Goal: Task Accomplishment & Management: Use online tool/utility

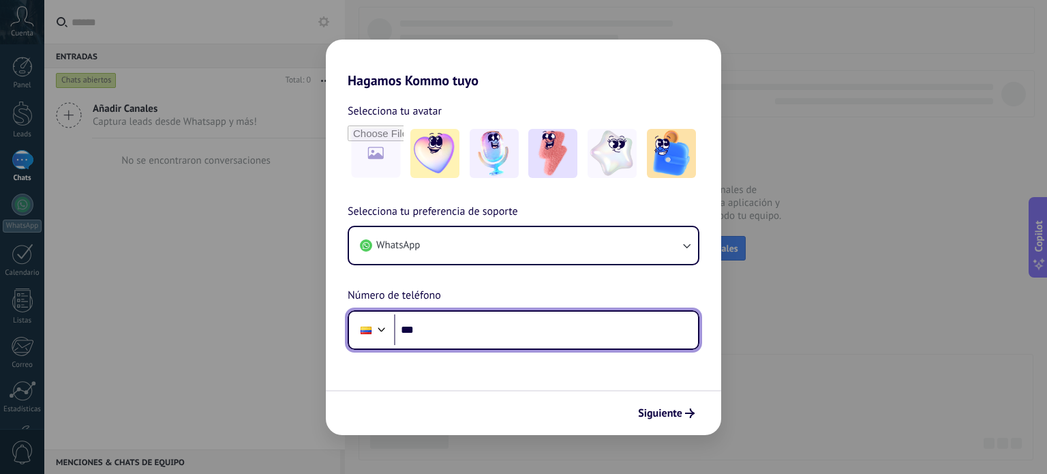
click at [434, 332] on input "***" at bounding box center [546, 329] width 304 height 31
type input "**********"
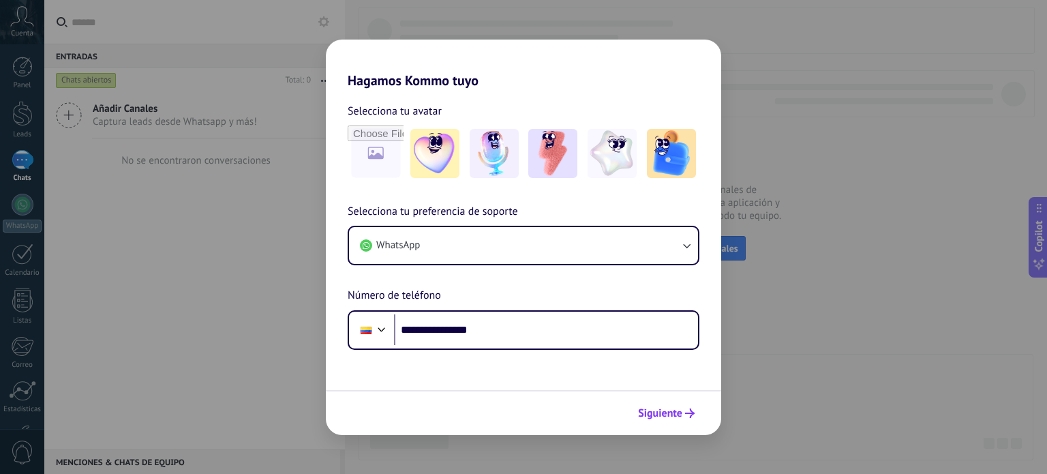
click at [661, 412] on span "Siguiente" at bounding box center [660, 413] width 44 height 10
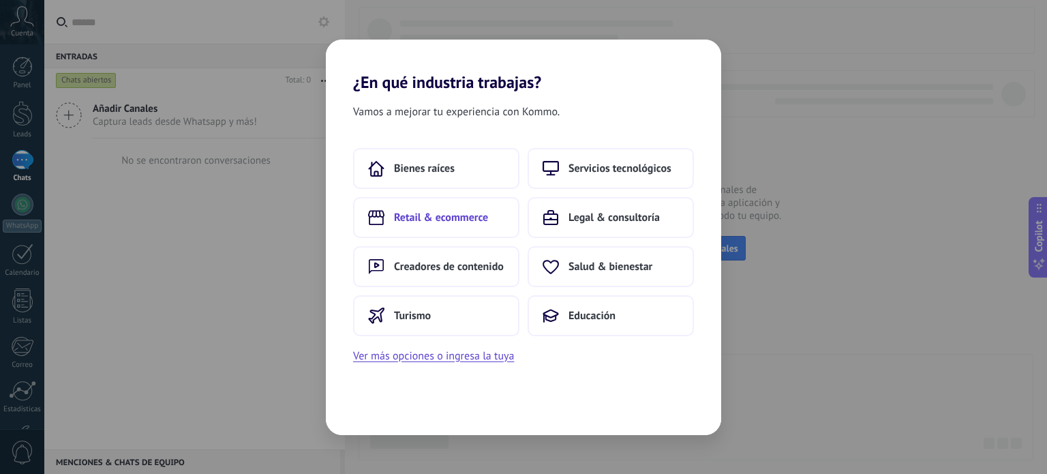
click at [457, 222] on span "Retail & ecommerce" at bounding box center [441, 218] width 94 height 14
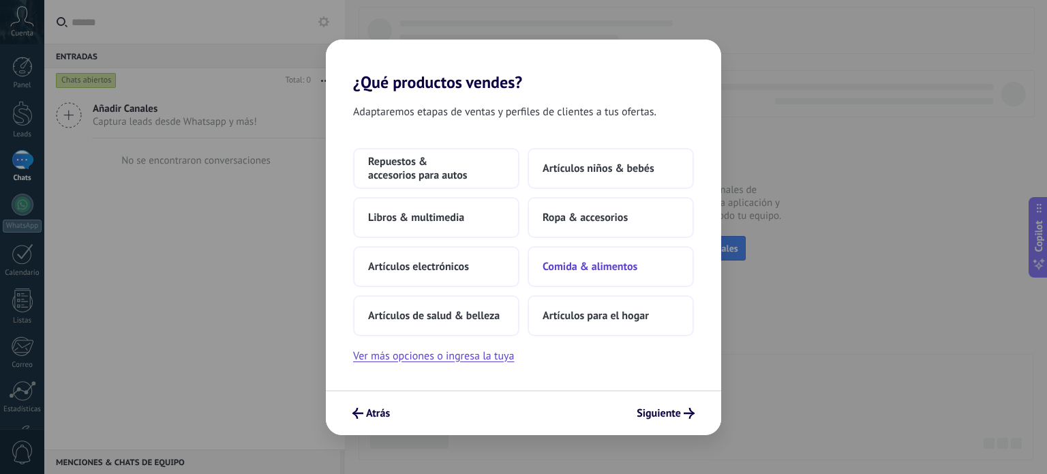
click at [577, 267] on span "Comida & alimentos" at bounding box center [590, 267] width 95 height 14
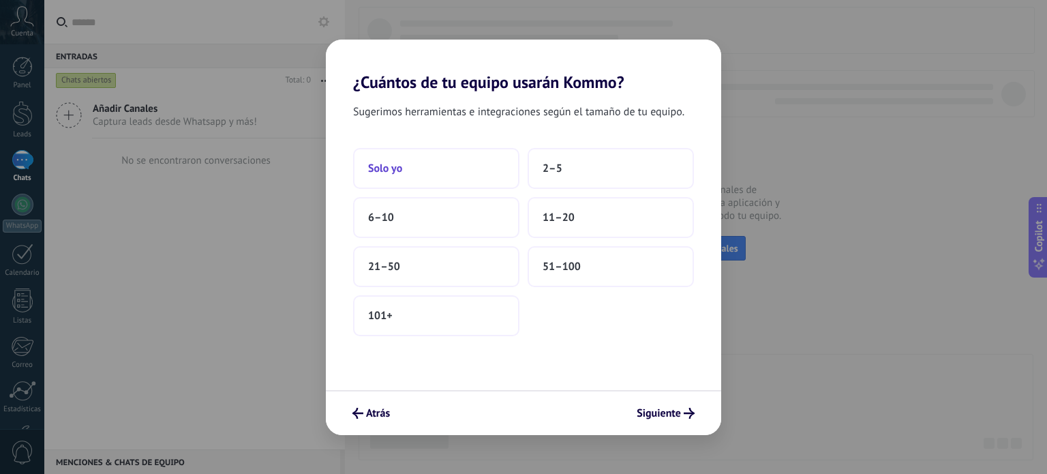
click at [380, 162] on span "Solo yo" at bounding box center [385, 169] width 34 height 14
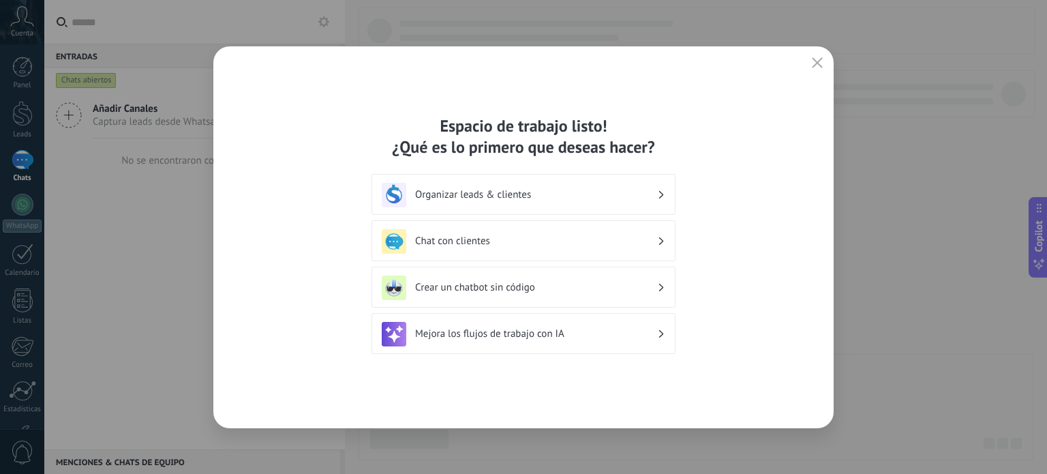
click at [671, 194] on div "Organizar leads & clientes" at bounding box center [524, 194] width 304 height 41
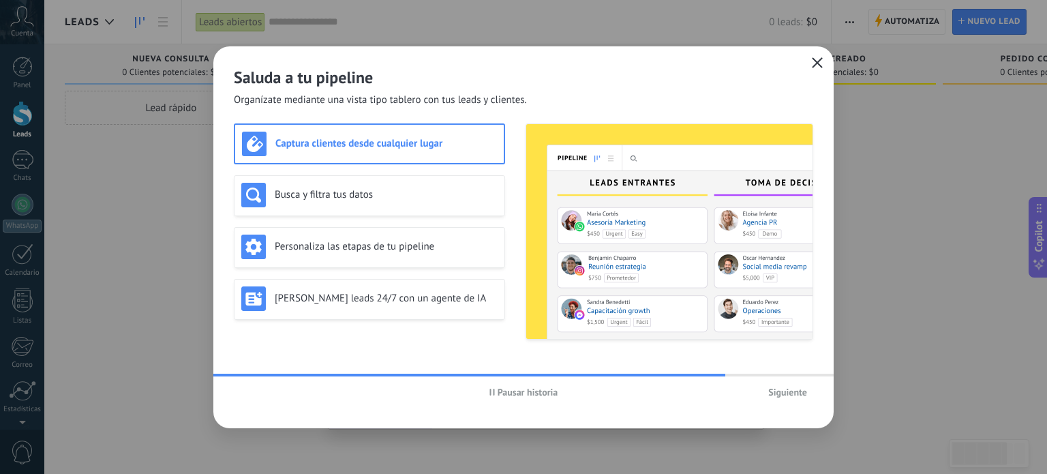
click at [817, 66] on icon "button" at bounding box center [817, 62] width 11 height 11
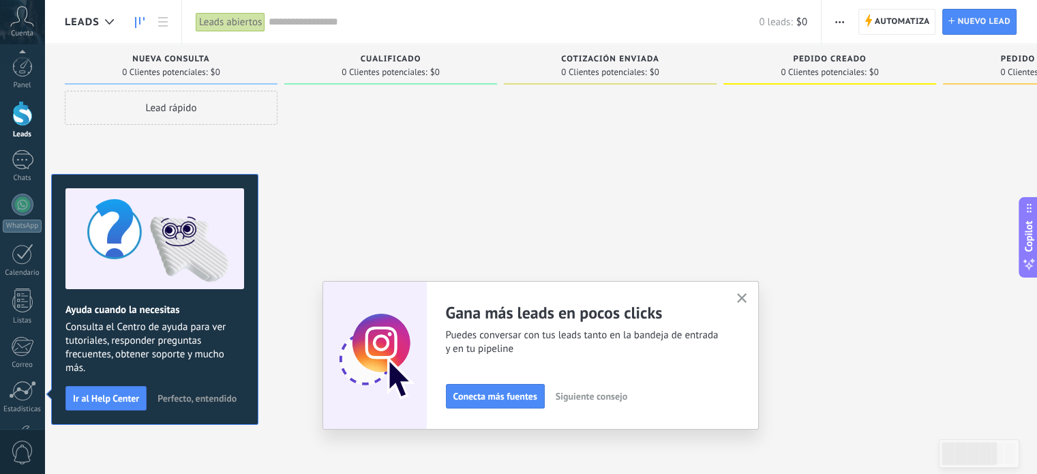
scroll to position [93, 0]
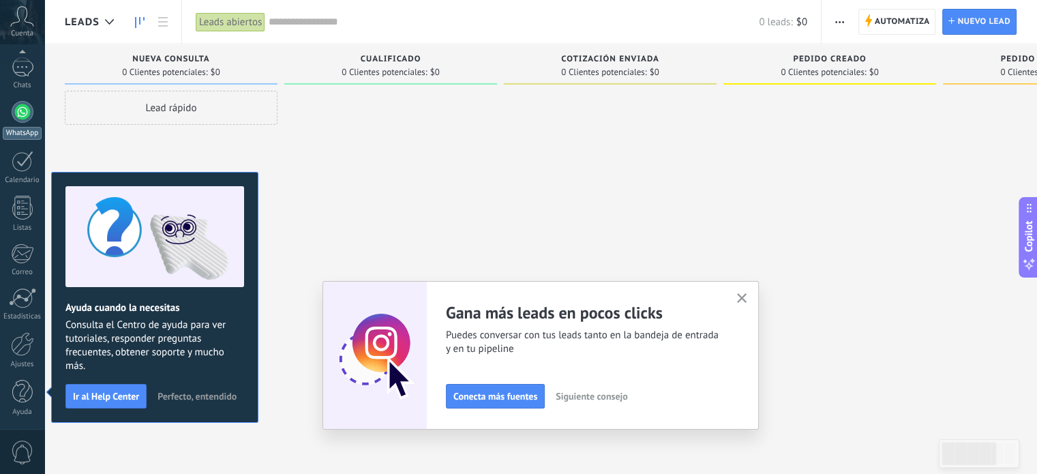
click at [19, 119] on div at bounding box center [23, 112] width 22 height 22
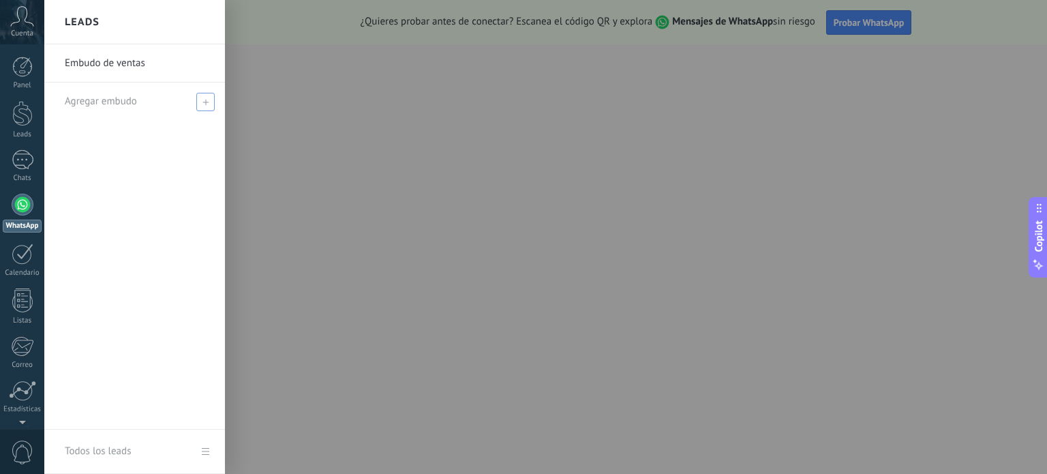
click at [203, 103] on icon at bounding box center [206, 102] width 6 height 6
click at [139, 98] on input "text" at bounding box center [129, 102] width 128 height 22
click at [145, 67] on link "Embudo de ventas" at bounding box center [138, 63] width 147 height 38
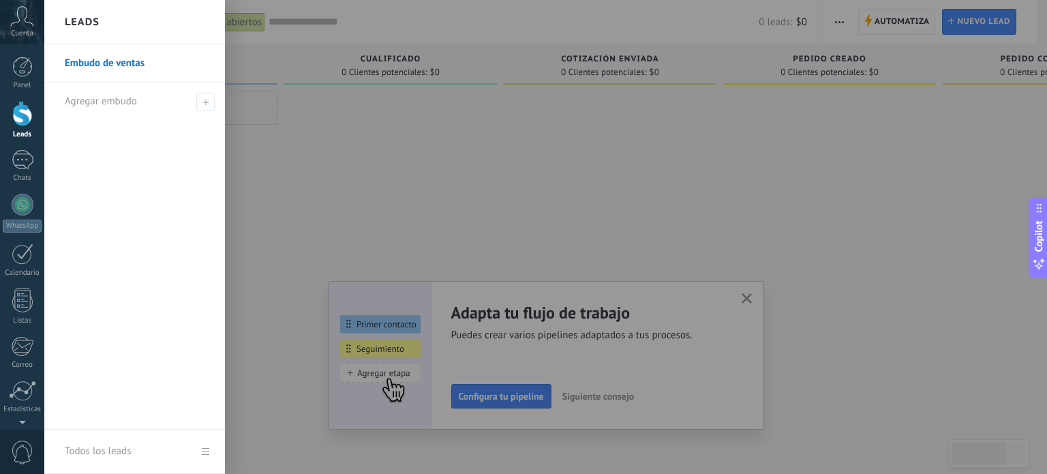
click at [91, 23] on h2 "Leads" at bounding box center [82, 22] width 35 height 43
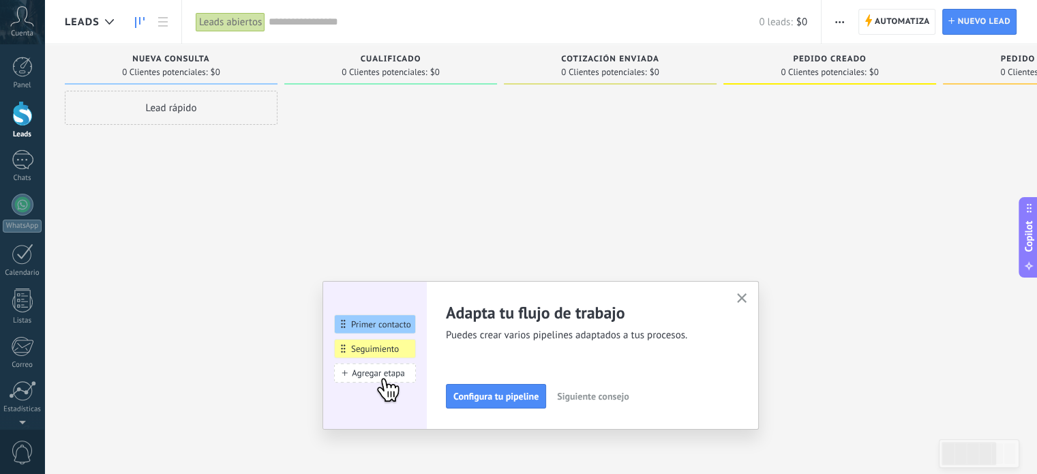
click at [21, 108] on div at bounding box center [22, 113] width 20 height 25
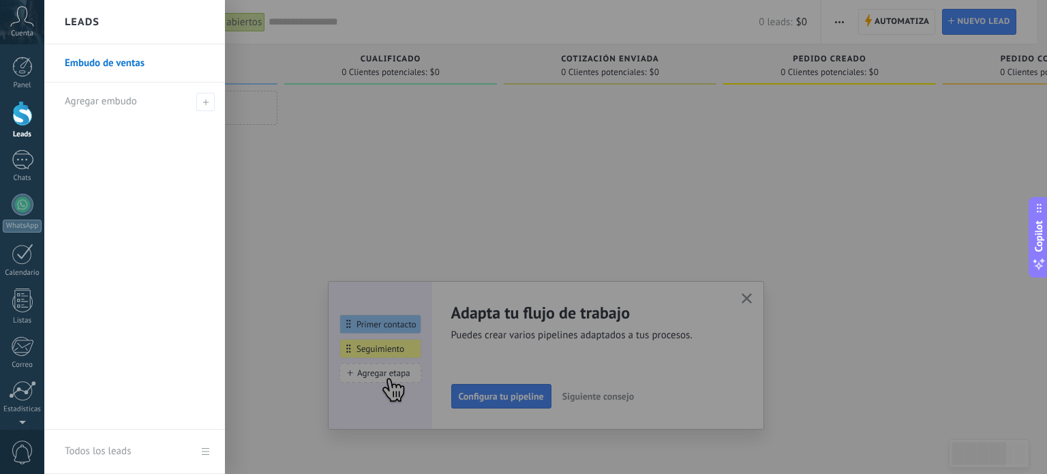
drag, startPoint x: 21, startPoint y: 108, endPoint x: 0, endPoint y: 141, distance: 39.0
click at [0, 141] on div "Panel Leads Chats WhatsApp Clientes" at bounding box center [22, 290] width 44 height 466
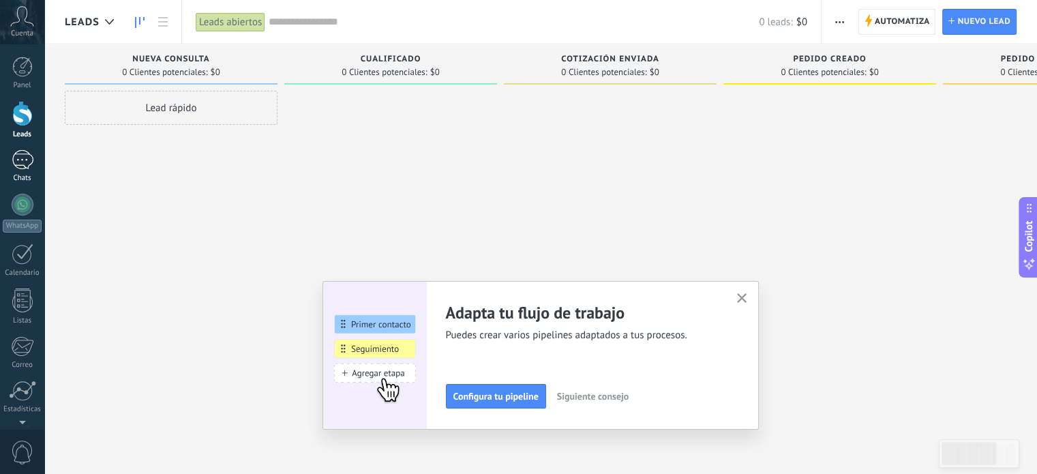
click at [23, 170] on link "Chats" at bounding box center [22, 166] width 44 height 33
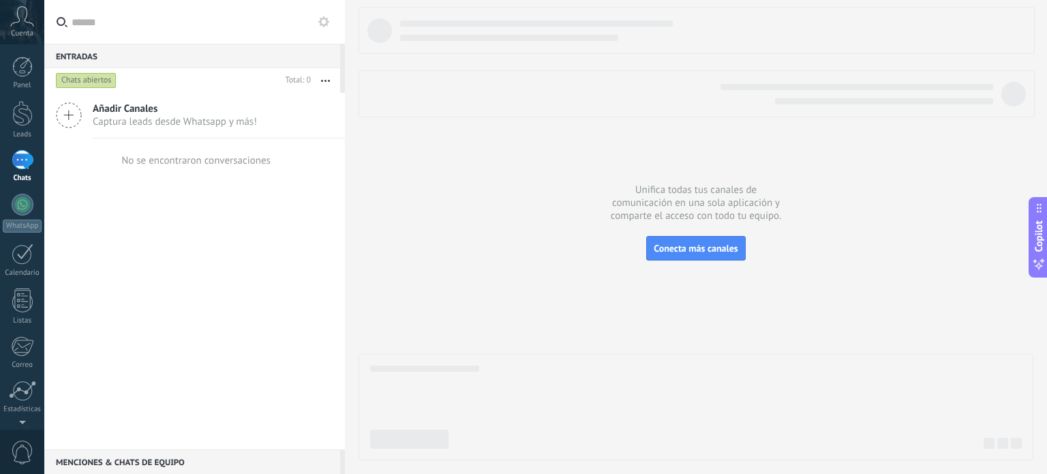
click at [19, 191] on div "Panel Leads Chats WhatsApp Clientes" at bounding box center [22, 290] width 44 height 466
click at [19, 198] on div at bounding box center [23, 205] width 22 height 22
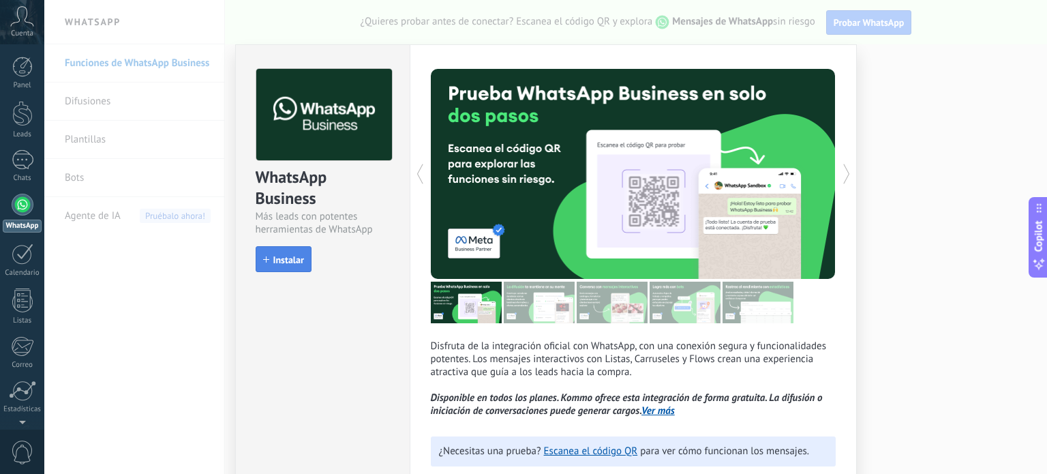
click at [280, 252] on button "Instalar" at bounding box center [284, 259] width 56 height 26
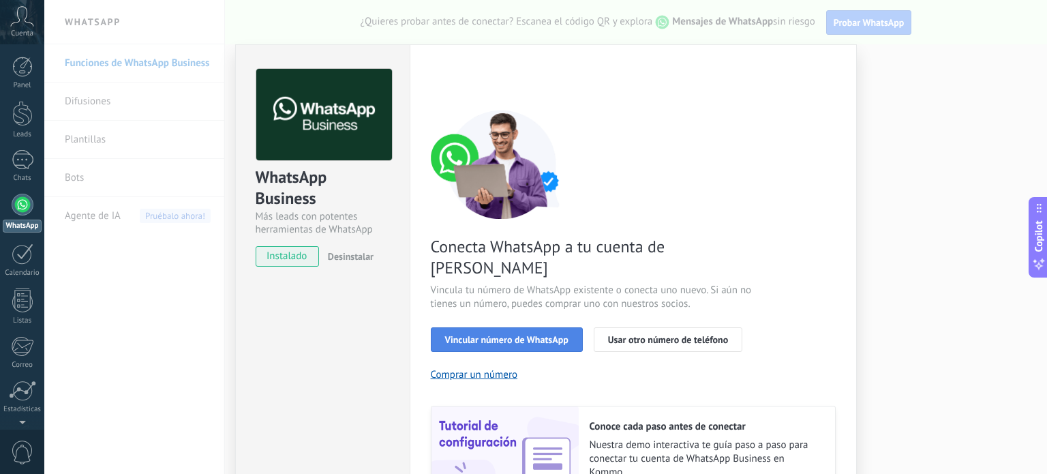
click at [496, 335] on span "Vincular número de WhatsApp" at bounding box center [506, 340] width 123 height 10
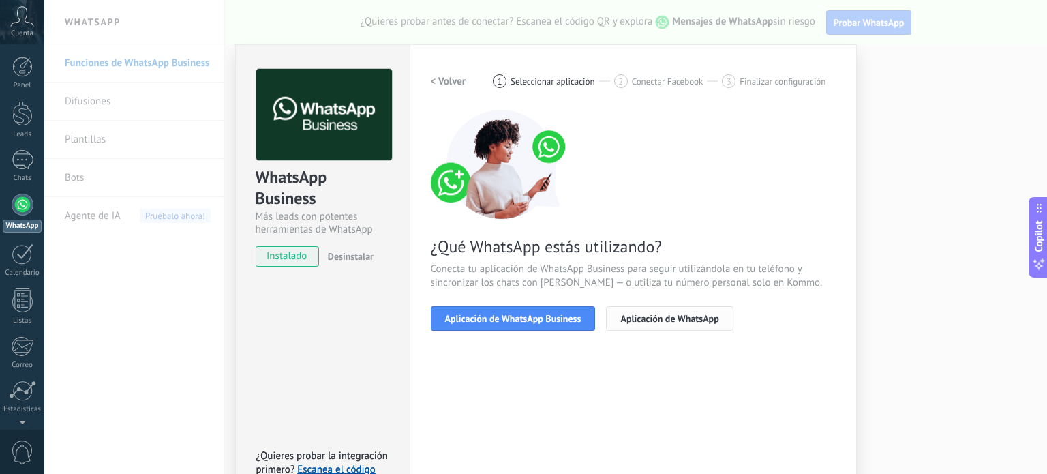
click at [638, 320] on span "Aplicación de WhatsApp" at bounding box center [669, 319] width 98 height 10
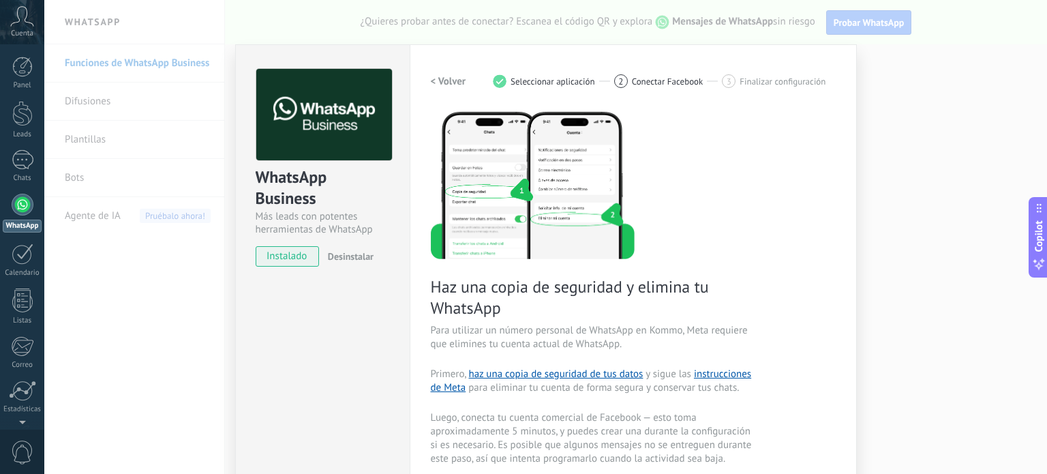
click at [903, 151] on div "WhatsApp Business Más leads con potentes herramientas de WhatsApp instalado Des…" at bounding box center [545, 237] width 1003 height 474
